Goal: Task Accomplishment & Management: Manage account settings

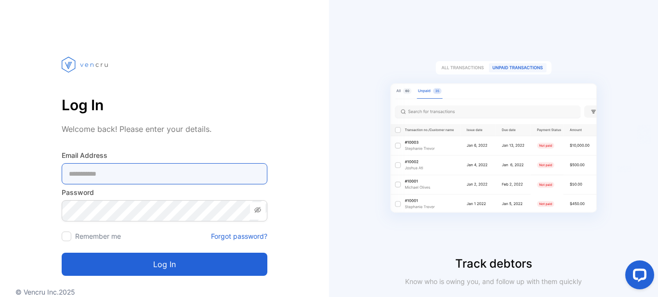
type Address-inputemail "**********"
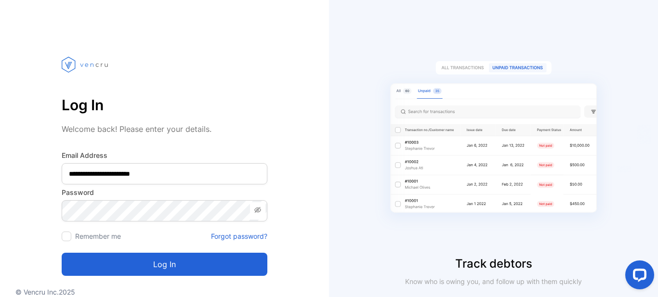
click at [123, 261] on button "Log in" at bounding box center [165, 264] width 206 height 23
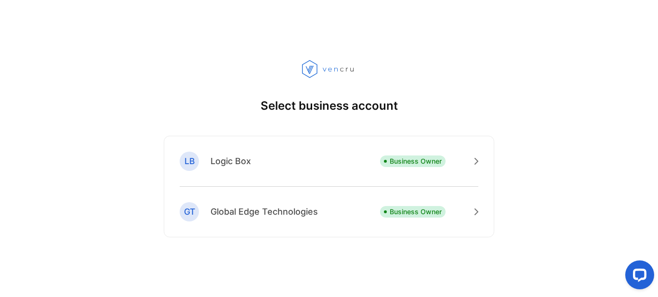
click at [278, 167] on div "LB Logic Box Business Owner" at bounding box center [329, 169] width 299 height 35
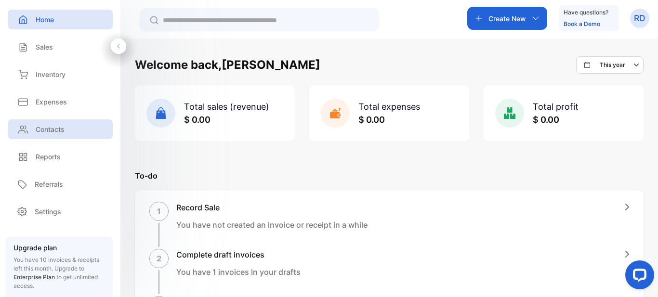
scroll to position [101, 0]
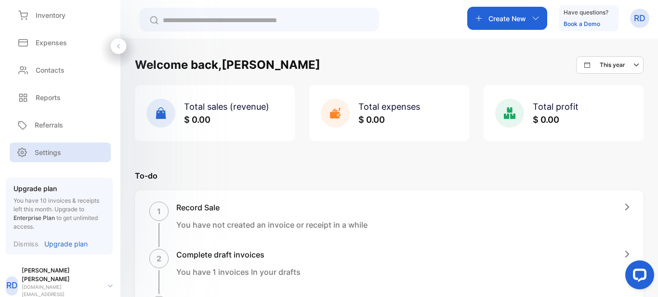
click at [73, 155] on div "Settings" at bounding box center [60, 153] width 101 height 20
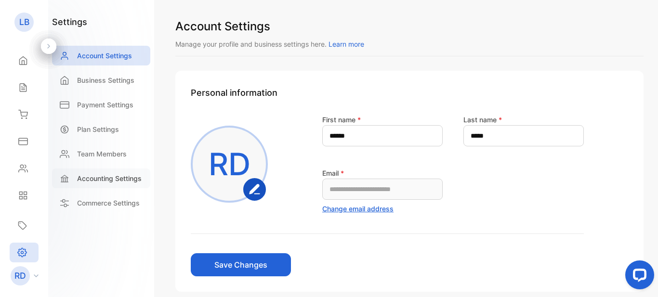
click at [103, 183] on p "Accounting Settings" at bounding box center [109, 178] width 65 height 10
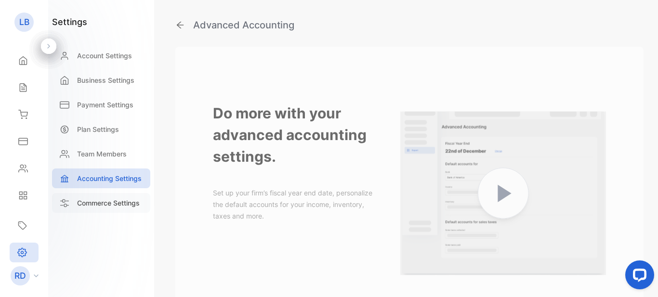
click at [99, 201] on p "Commerce Settings" at bounding box center [108, 203] width 63 height 10
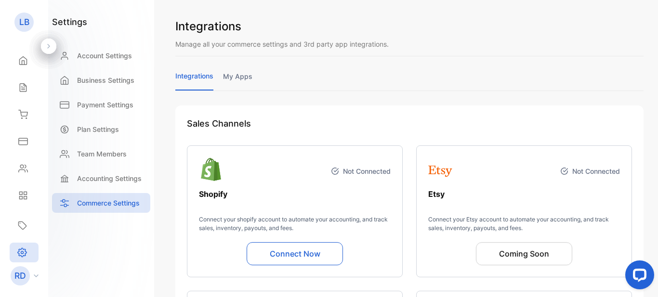
scroll to position [64, 0]
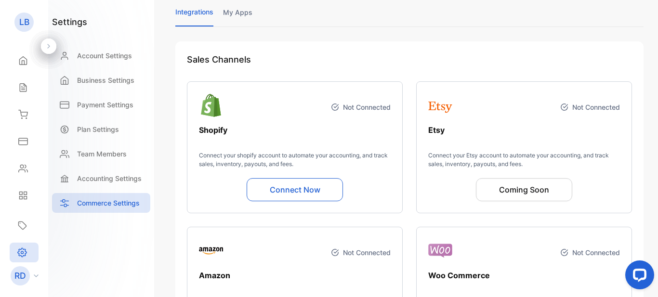
click at [277, 186] on button "Connect Now" at bounding box center [295, 189] width 96 height 23
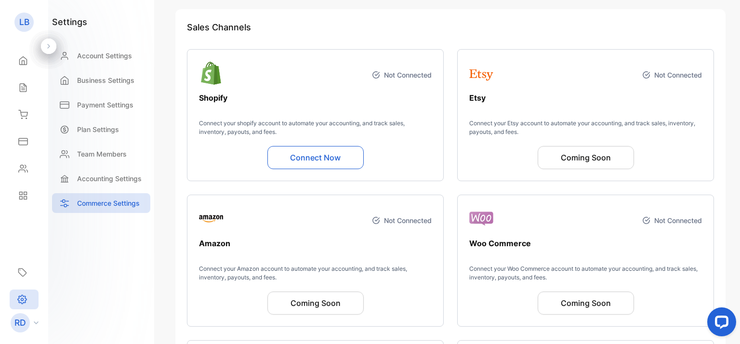
scroll to position [0, 0]
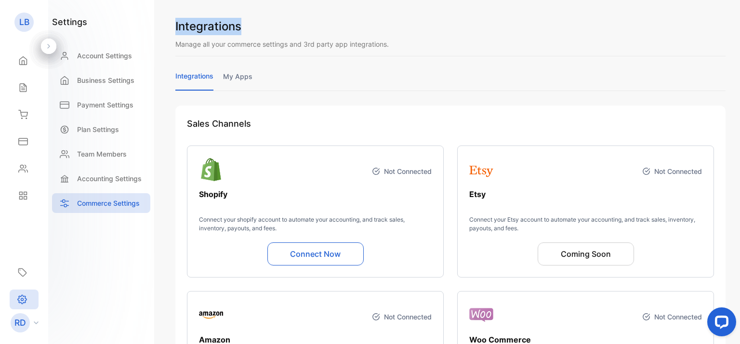
drag, startPoint x: 176, startPoint y: 26, endPoint x: 245, endPoint y: 27, distance: 68.9
click at [245, 27] on h1 "Integrations" at bounding box center [450, 26] width 550 height 17
copy h1 "Integrations"
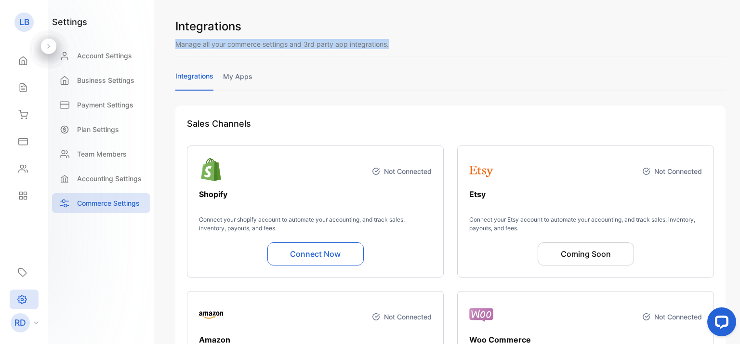
drag, startPoint x: 177, startPoint y: 45, endPoint x: 416, endPoint y: 45, distance: 238.9
click at [416, 45] on p "Manage all your commerce settings and 3rd party app integrations." at bounding box center [450, 44] width 550 height 10
copy p "Manage all your commerce settings and 3rd party app integrations."
click at [237, 71] on link "my apps" at bounding box center [237, 80] width 29 height 19
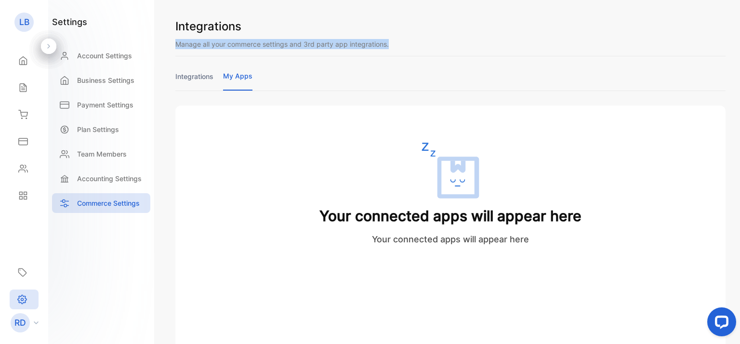
click at [195, 79] on link "integrations" at bounding box center [194, 80] width 38 height 19
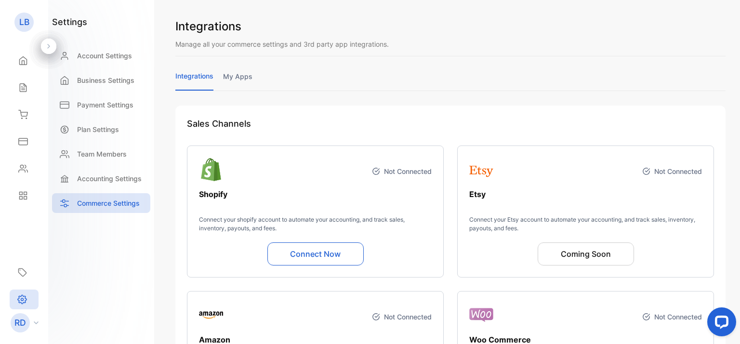
click at [556, 85] on div "integrations my apps" at bounding box center [450, 81] width 550 height 20
click at [250, 77] on link "my apps" at bounding box center [237, 80] width 29 height 19
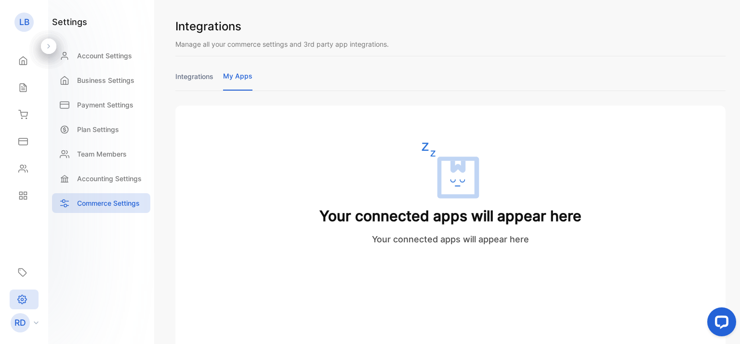
click at [193, 77] on link "integrations" at bounding box center [194, 80] width 38 height 19
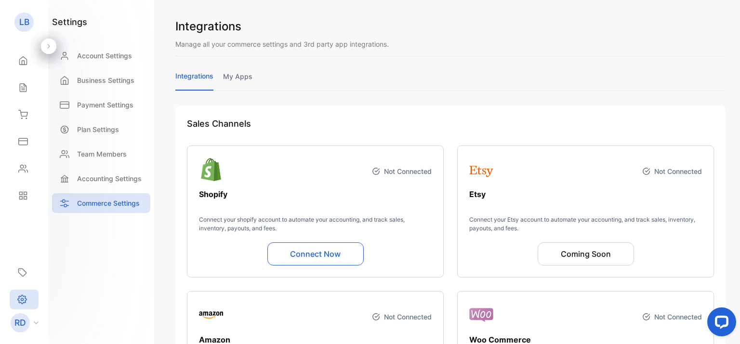
click at [228, 79] on link "my apps" at bounding box center [237, 80] width 29 height 19
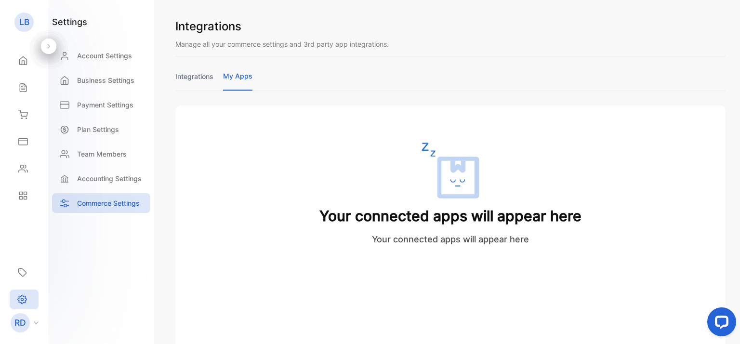
click at [199, 81] on link "integrations" at bounding box center [194, 80] width 38 height 19
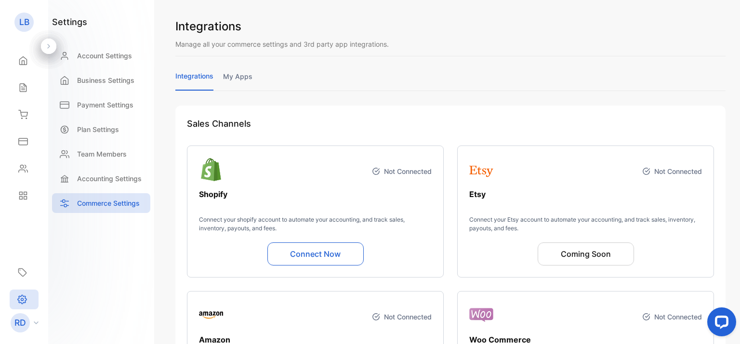
click at [243, 84] on link "my apps" at bounding box center [237, 80] width 29 height 19
